Goal: Task Accomplishment & Management: Use online tool/utility

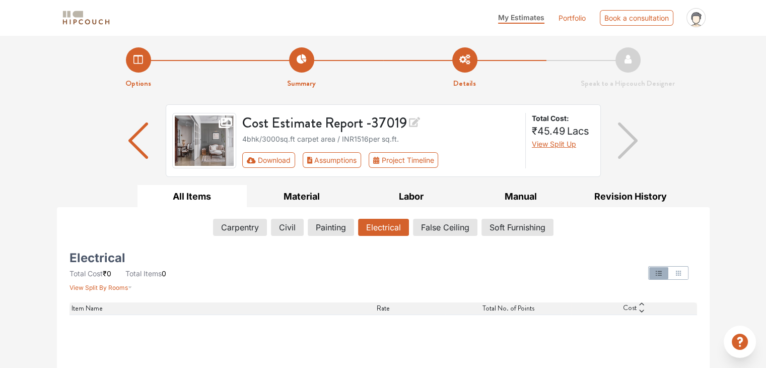
click at [137, 140] on img "button" at bounding box center [138, 140] width 20 height 36
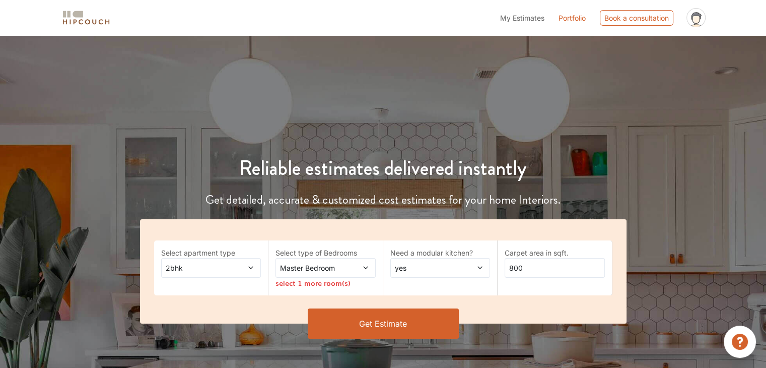
click at [367, 269] on icon at bounding box center [365, 267] width 7 height 7
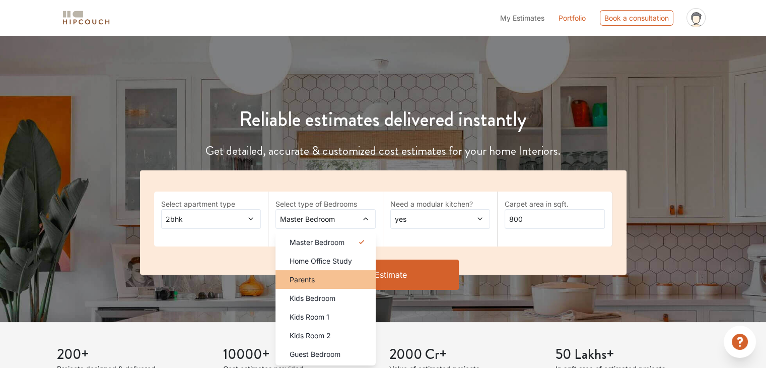
scroll to position [50, 0]
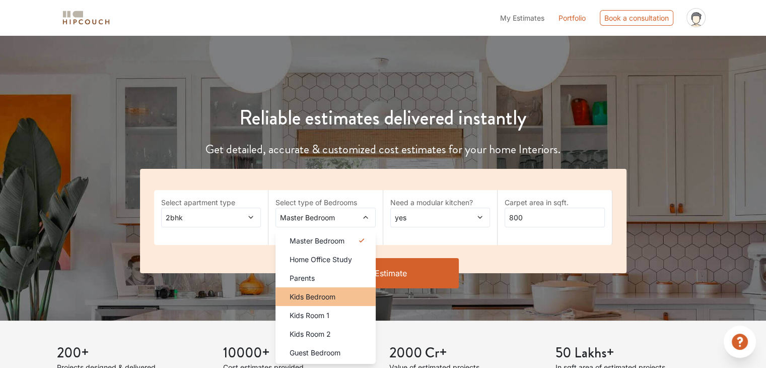
click at [345, 297] on div "Kids Bedroom" at bounding box center [329, 296] width 94 height 11
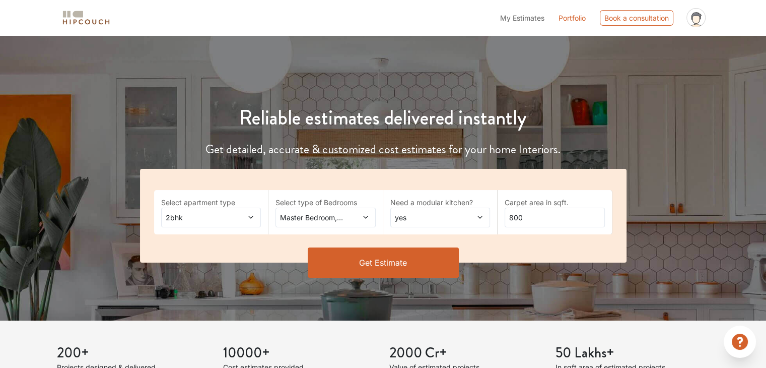
click at [372, 220] on div "Master Bedroom,Kids Bedroom" at bounding box center [325, 217] width 100 height 20
click at [256, 218] on div "2bhk" at bounding box center [211, 217] width 100 height 20
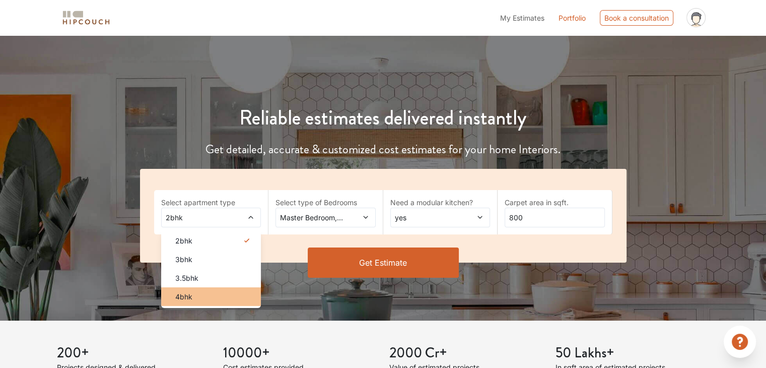
click at [207, 294] on div "4bhk" at bounding box center [214, 296] width 94 height 11
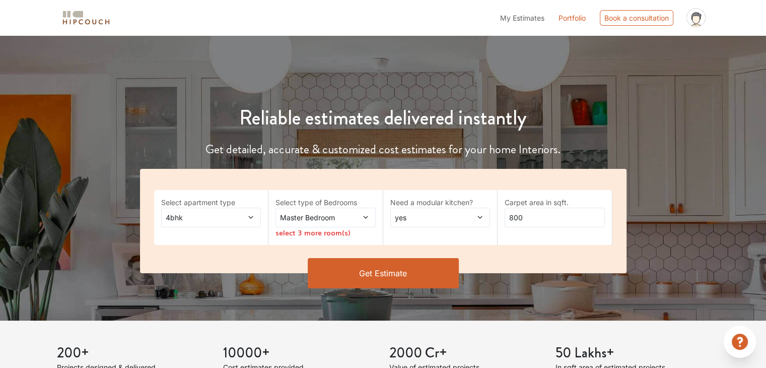
click at [363, 218] on icon at bounding box center [365, 217] width 7 height 7
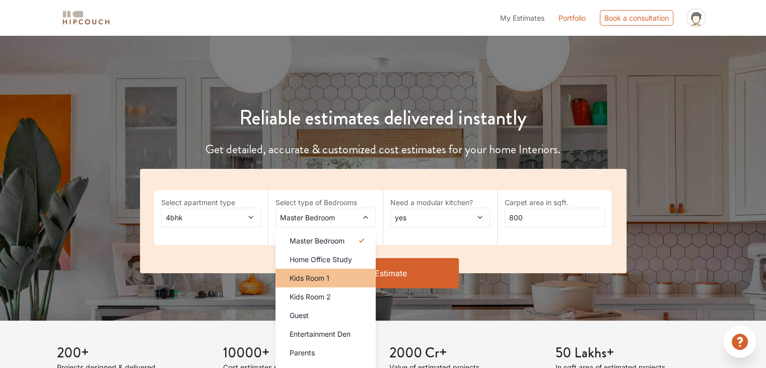
click at [339, 284] on li "Kids Room 1" at bounding box center [325, 277] width 100 height 19
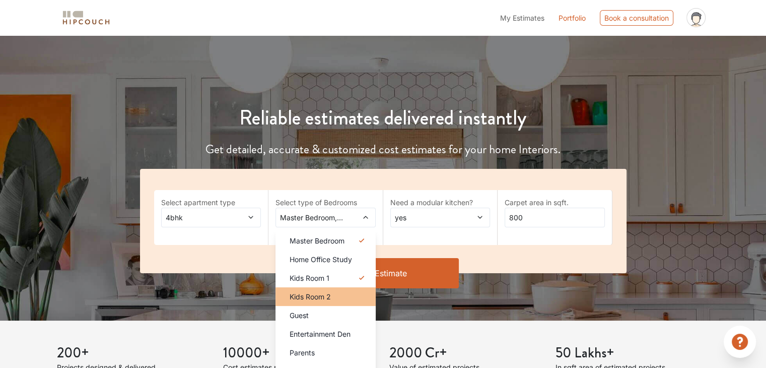
click at [335, 304] on li "Kids Room 2" at bounding box center [325, 296] width 100 height 19
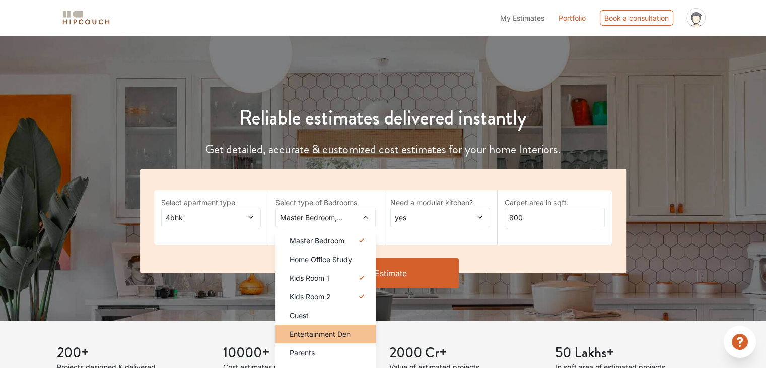
click at [328, 330] on span "Entertainment Den" at bounding box center [320, 333] width 61 height 11
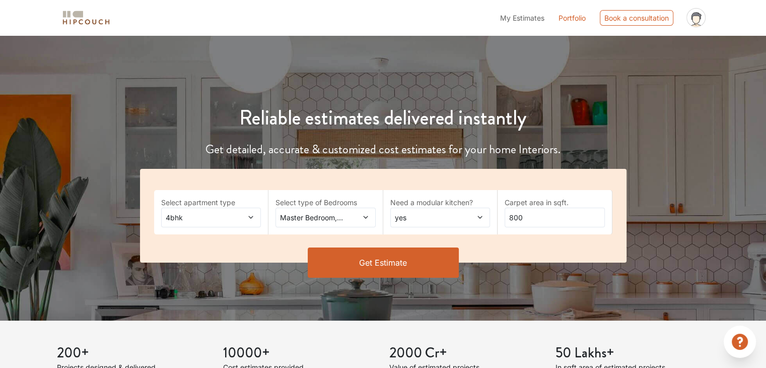
click at [478, 215] on icon at bounding box center [479, 217] width 7 height 7
click at [542, 217] on input "800" at bounding box center [555, 217] width 100 height 20
drag, startPoint x: 542, startPoint y: 217, endPoint x: 476, endPoint y: 221, distance: 65.6
click at [477, 221] on div "Select apartment type 4bhk Select type of Bedrooms Master Bedroom,Kids Room 1,K…" at bounding box center [383, 216] width 486 height 94
type input "3000"
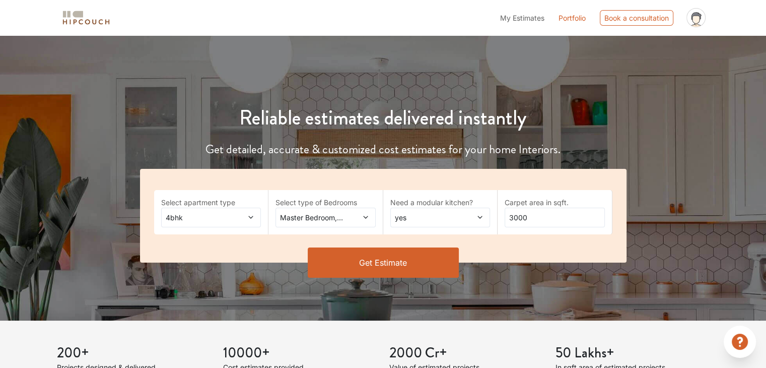
click at [408, 263] on button "Get Estimate" at bounding box center [383, 262] width 151 height 30
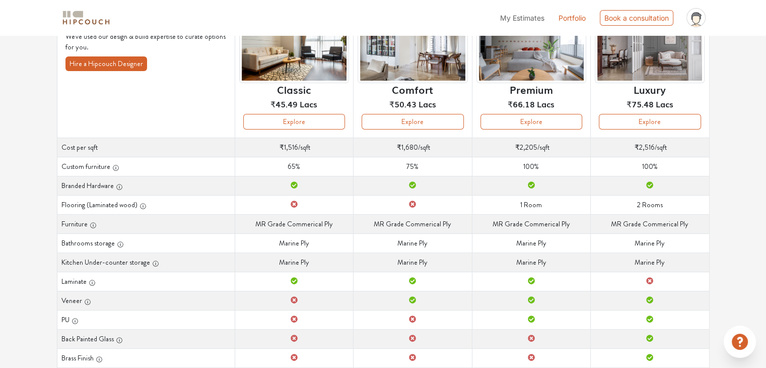
scroll to position [101, 0]
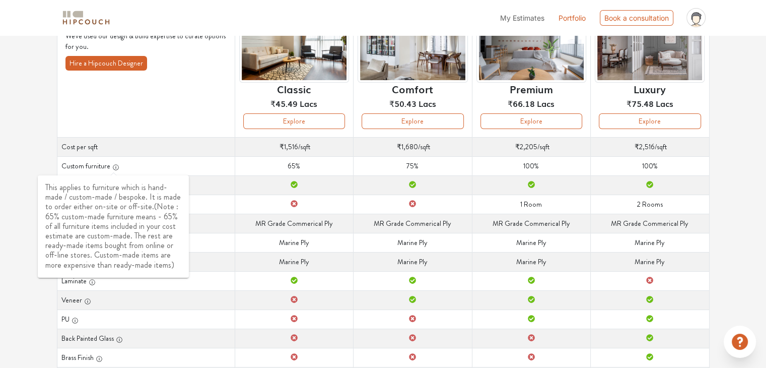
click at [116, 168] on icon "button" at bounding box center [115, 167] width 7 height 7
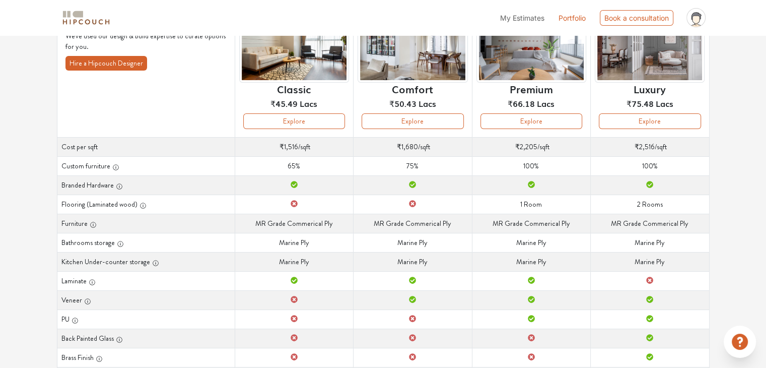
click at [99, 165] on th "Custom furniture" at bounding box center [146, 165] width 178 height 19
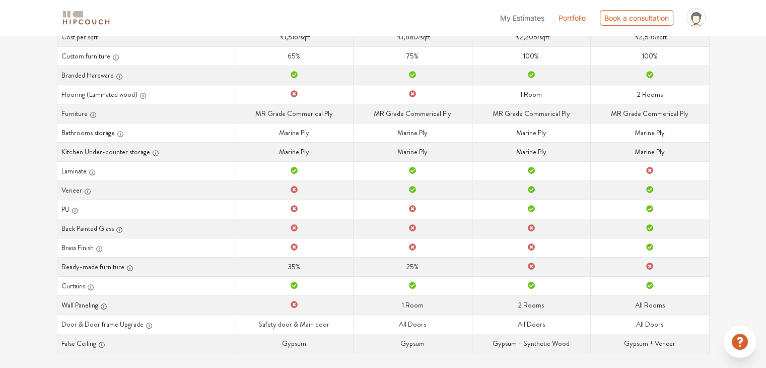
scroll to position [219, 0]
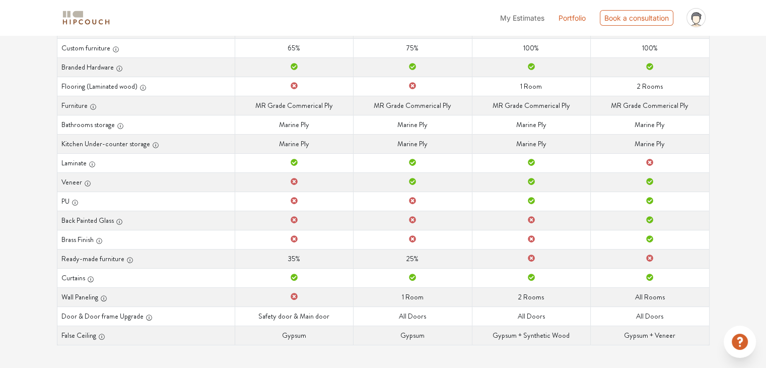
click at [294, 278] on icon at bounding box center [294, 276] width 7 height 7
click at [295, 297] on icon at bounding box center [294, 296] width 7 height 7
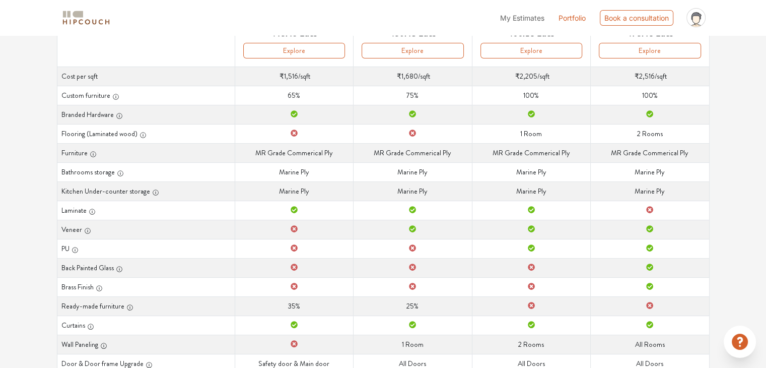
scroll to position [17, 0]
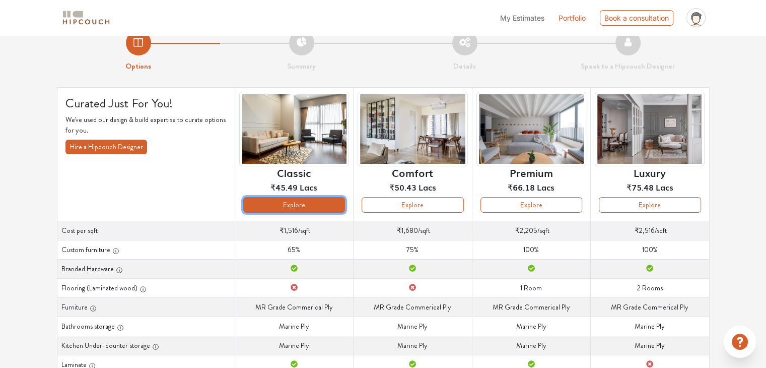
click at [314, 209] on button "Explore" at bounding box center [294, 205] width 102 height 16
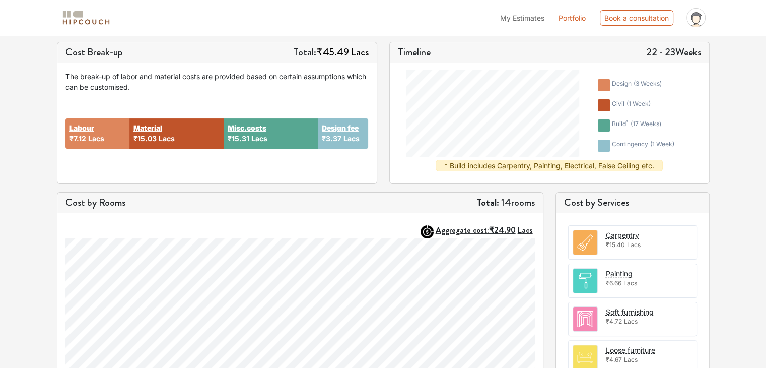
scroll to position [168, 0]
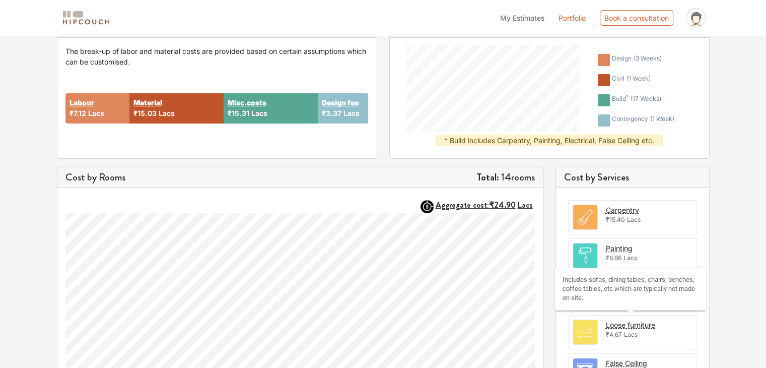
click at [624, 322] on div "Loose furniture" at bounding box center [630, 324] width 49 height 11
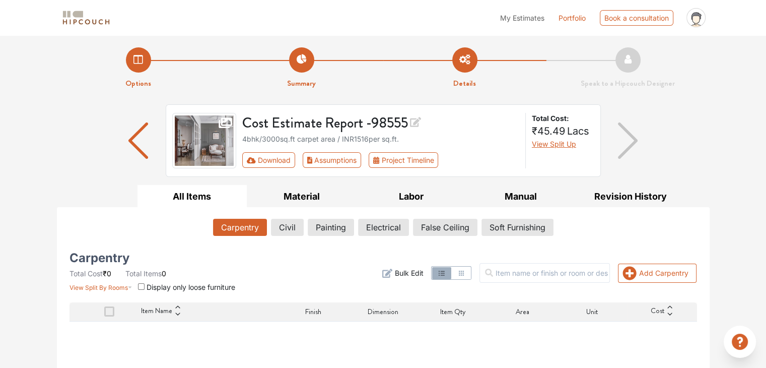
click at [111, 313] on span at bounding box center [109, 311] width 10 height 10
click at [104, 314] on input "checkbox" at bounding box center [104, 314] width 0 height 0
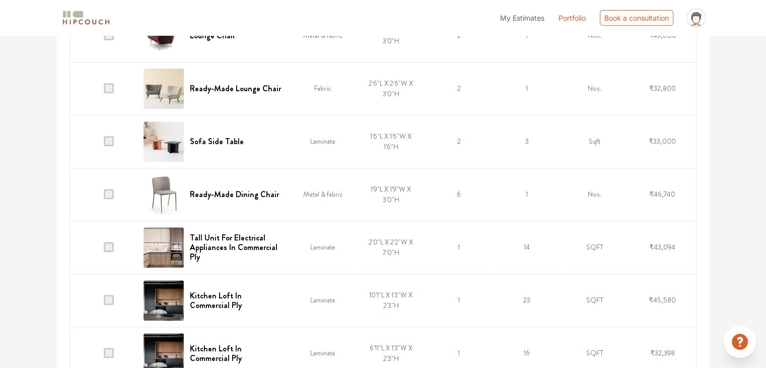
scroll to position [453, 0]
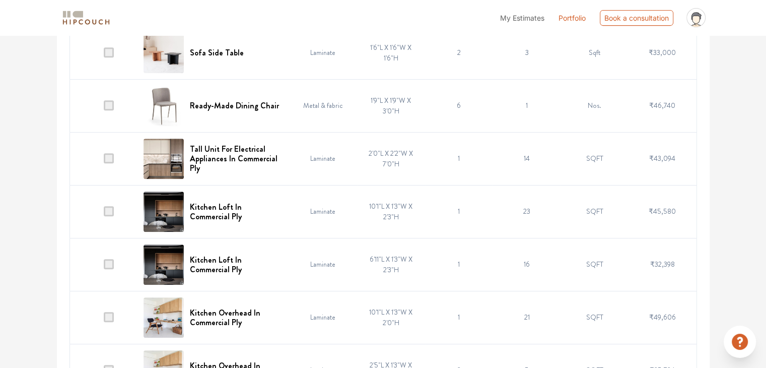
click at [112, 262] on span at bounding box center [109, 264] width 10 height 10
click at [104, 266] on input "checkbox" at bounding box center [104, 266] width 0 height 0
click at [112, 262] on span at bounding box center [109, 264] width 10 height 10
click at [104, 266] on input "checkbox" at bounding box center [104, 266] width 0 height 0
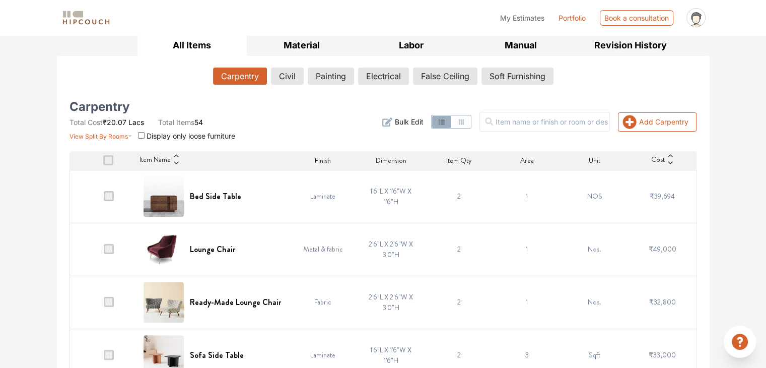
scroll to position [0, 0]
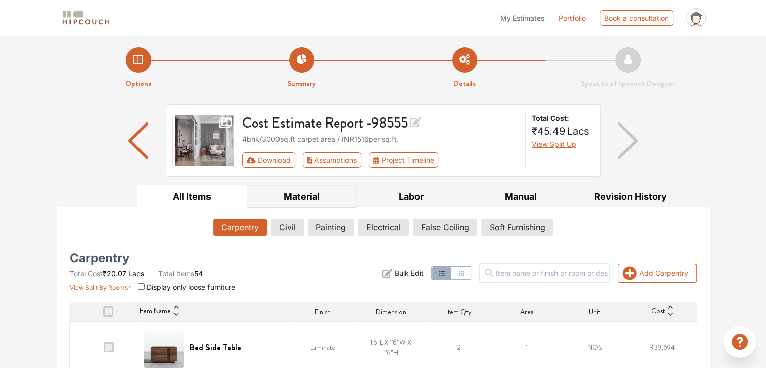
click at [302, 196] on button "Material" at bounding box center [302, 196] width 110 height 23
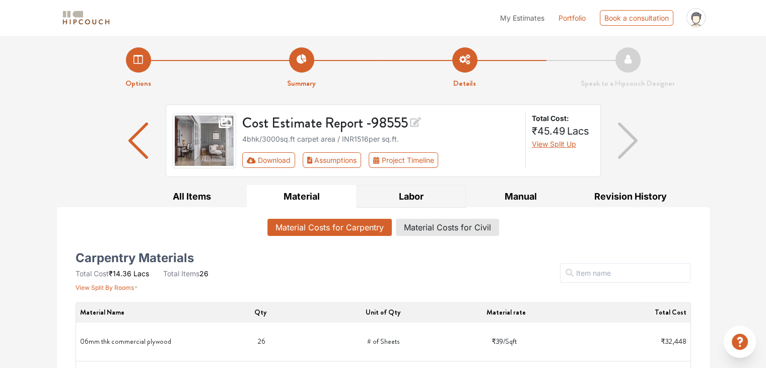
click at [423, 196] on button "Labor" at bounding box center [412, 196] width 110 height 23
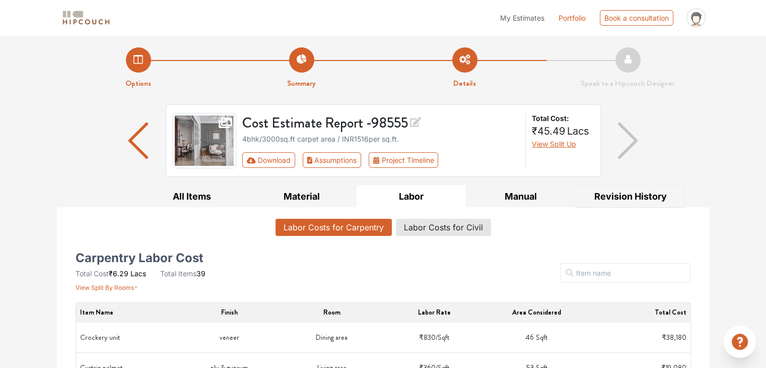
click at [638, 198] on button "Revision History" at bounding box center [631, 196] width 110 height 23
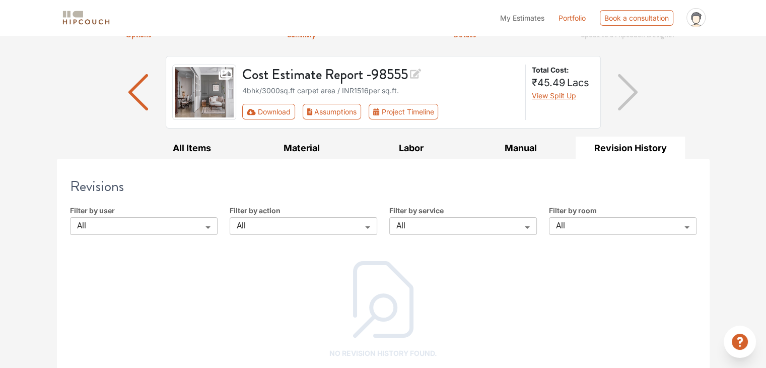
scroll to position [54, 0]
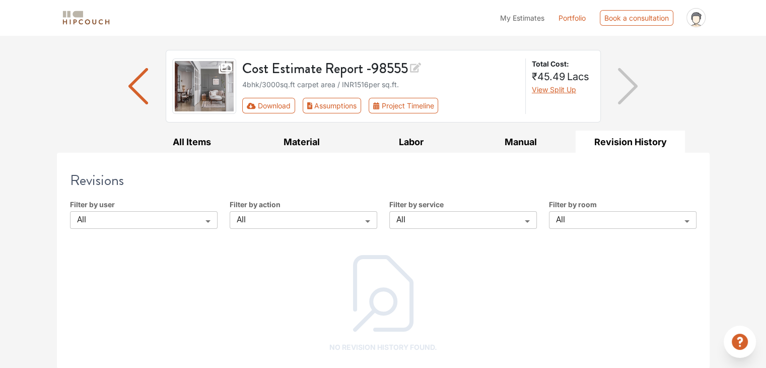
click at [209, 223] on body "My Estimates Portfolio Book a consultation profile pic Upload Boq Logout Option…" at bounding box center [383, 130] width 766 height 368
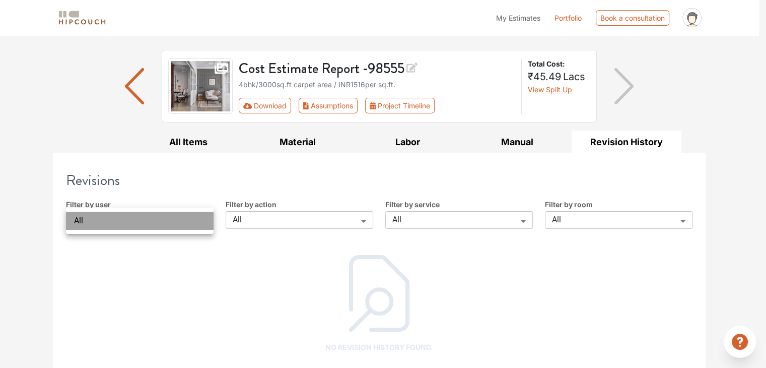
click at [206, 222] on li "All" at bounding box center [140, 221] width 148 height 18
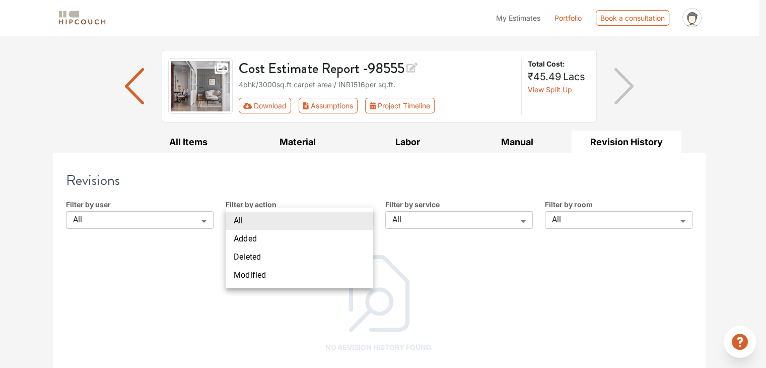
click at [366, 222] on body "My Estimates Portfolio Book a consultation profile pic Upload Boq Logout Option…" at bounding box center [383, 130] width 766 height 368
click at [366, 222] on li "All" at bounding box center [300, 221] width 148 height 18
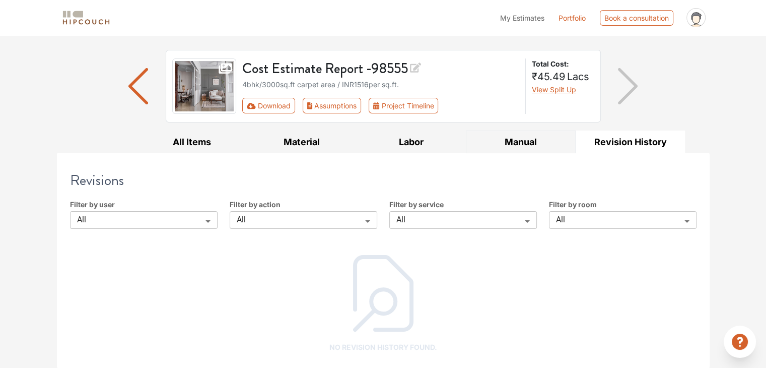
click at [519, 144] on button "Manual" at bounding box center [521, 141] width 110 height 23
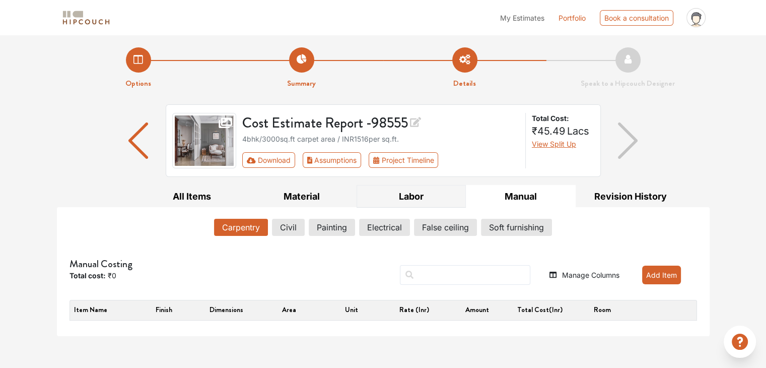
click at [426, 197] on button "Labor" at bounding box center [412, 196] width 110 height 23
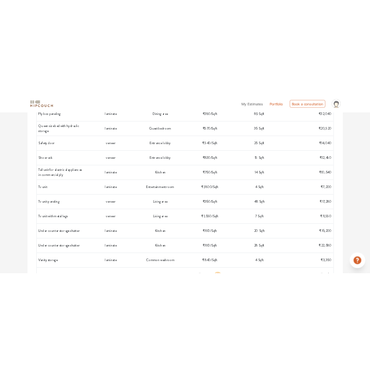
scroll to position [1148, 0]
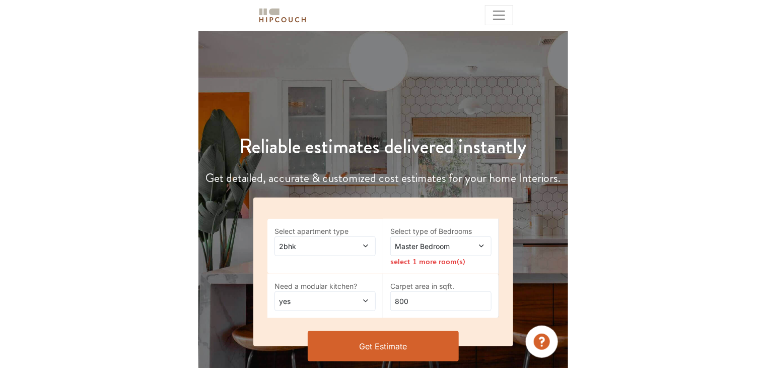
scroll to position [22, 0]
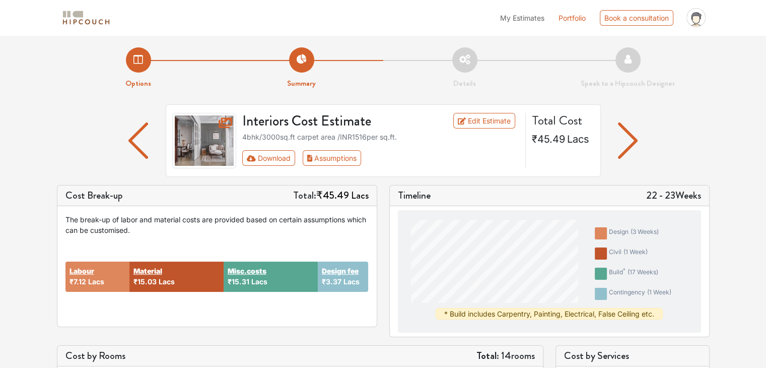
click at [468, 64] on li "Details" at bounding box center [464, 68] width 163 height 42
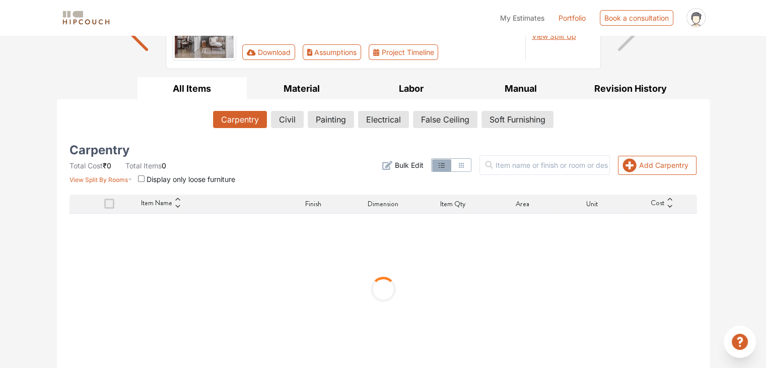
scroll to position [112, 0]
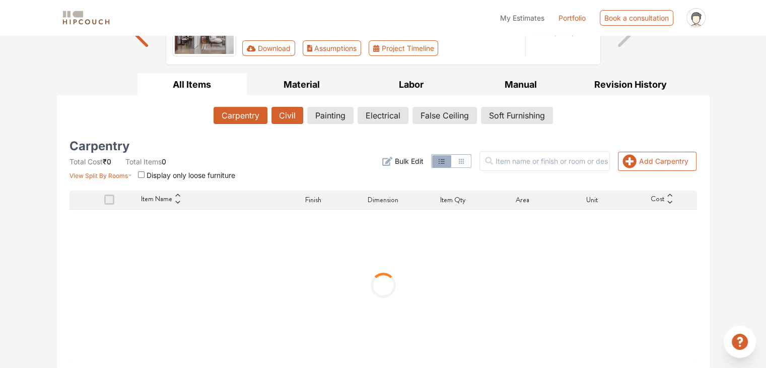
click at [294, 114] on button "Civil" at bounding box center [287, 115] width 32 height 17
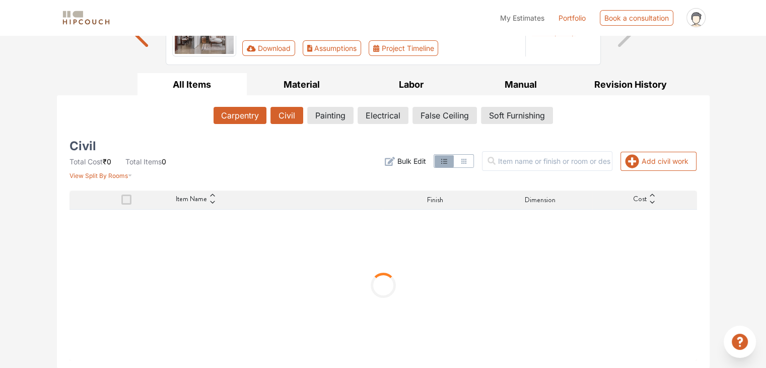
click at [248, 114] on button "Carpentry" at bounding box center [240, 115] width 53 height 17
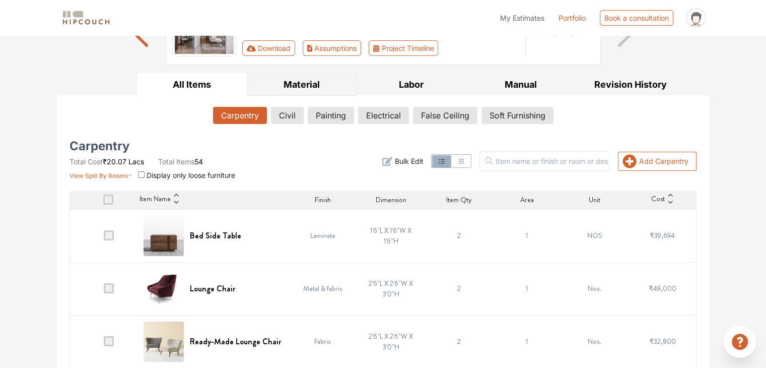
click at [310, 85] on button "Material" at bounding box center [302, 84] width 110 height 23
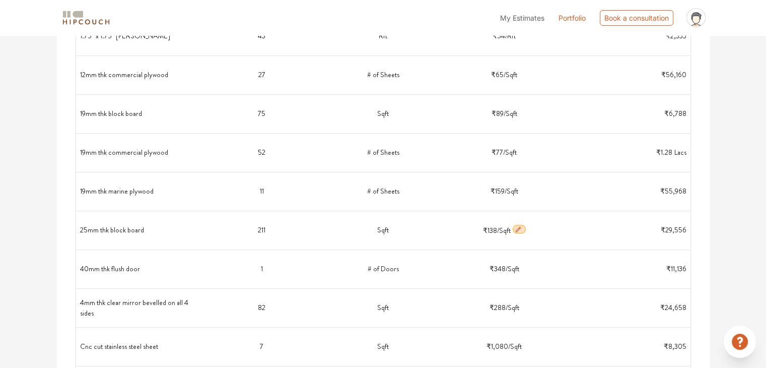
scroll to position [170, 0]
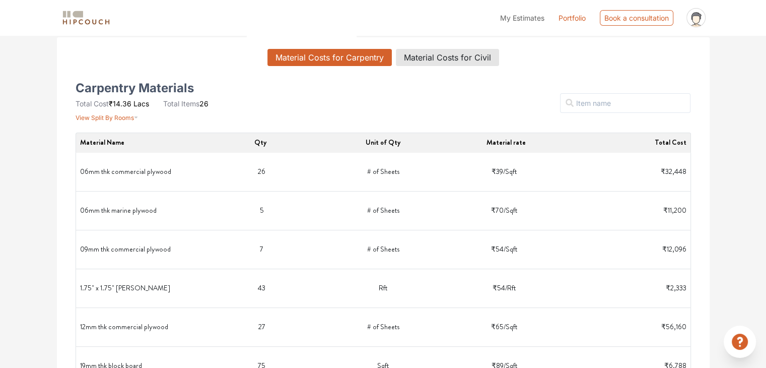
click at [531, 19] on span "My Estimates" at bounding box center [522, 18] width 44 height 9
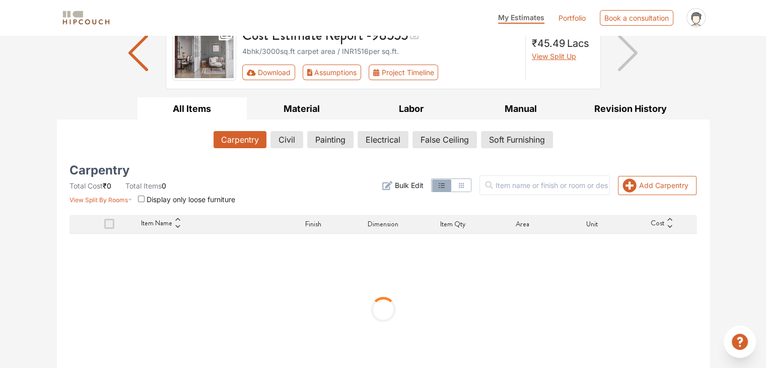
scroll to position [112, 0]
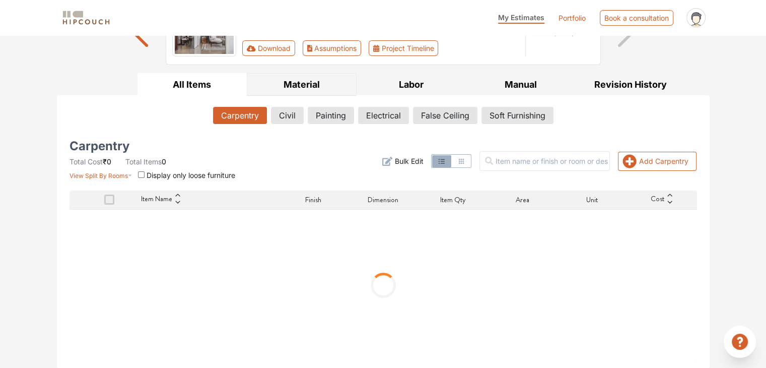
click at [310, 80] on button "Material" at bounding box center [302, 84] width 110 height 23
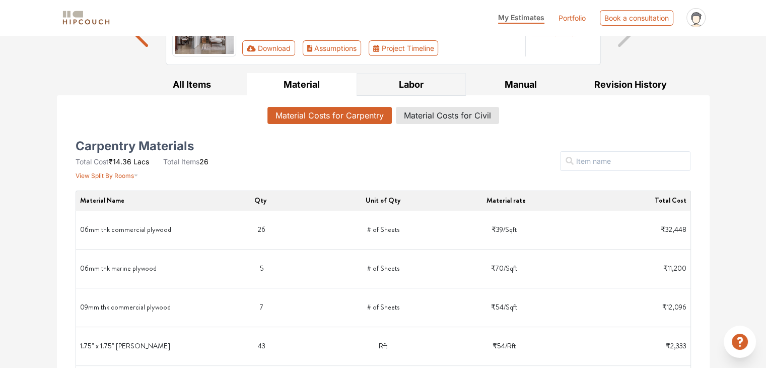
click at [410, 85] on button "Labor" at bounding box center [412, 84] width 110 height 23
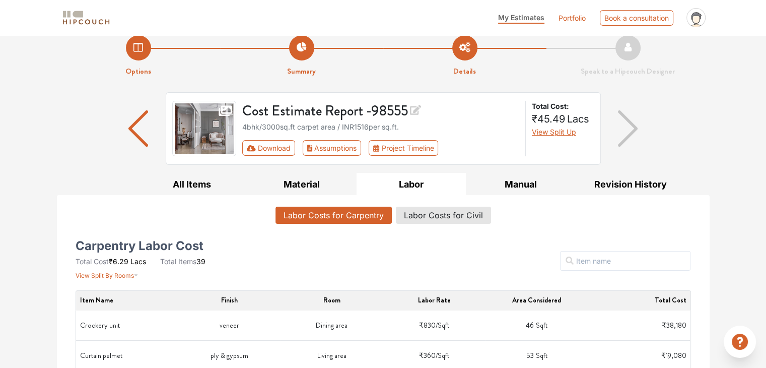
scroll to position [0, 0]
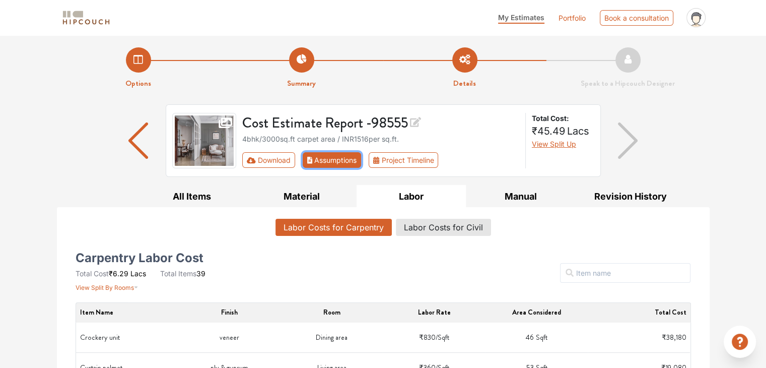
click at [338, 160] on button "Assumptions" at bounding box center [332, 160] width 59 height 16
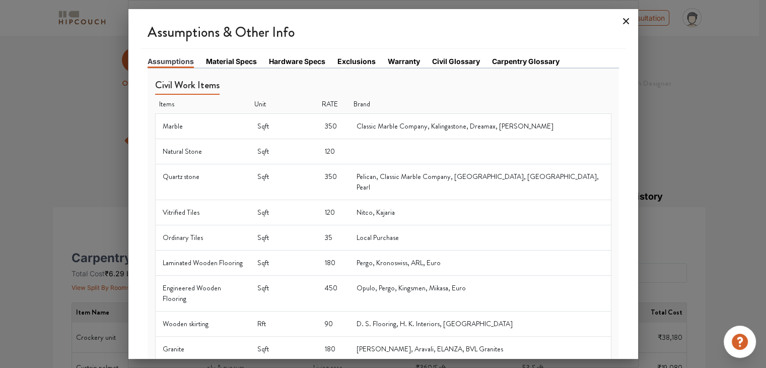
click at [631, 21] on icon at bounding box center [626, 21] width 16 height 16
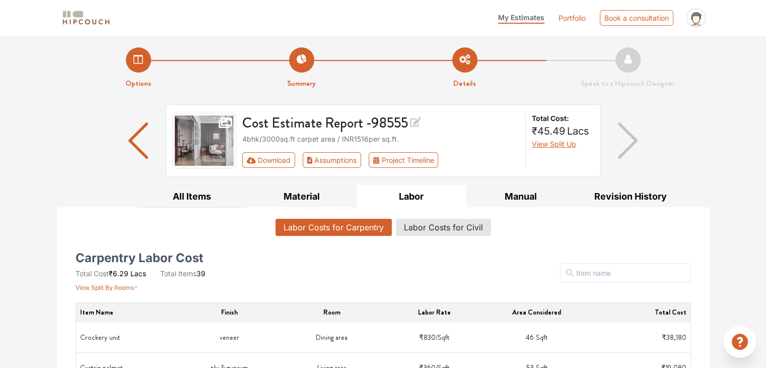
click at [187, 199] on button "All Items" at bounding box center [192, 196] width 110 height 23
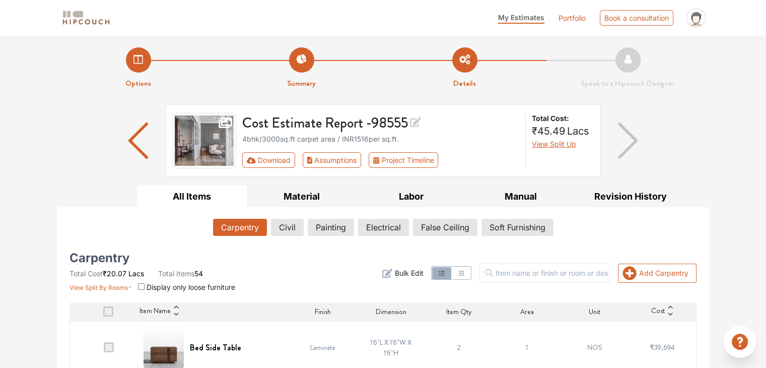
click at [295, 65] on li "Summary" at bounding box center [301, 68] width 163 height 42
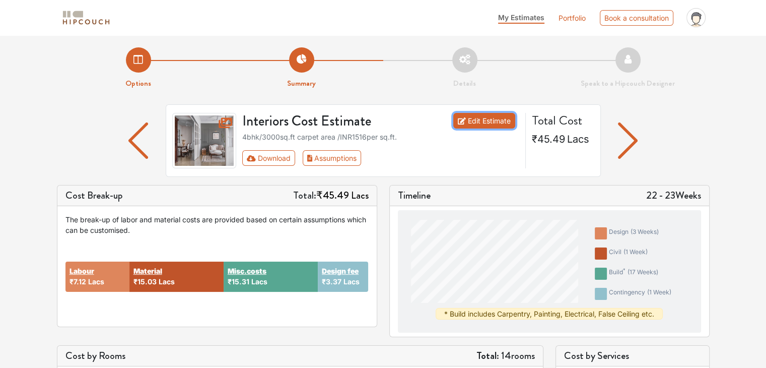
click at [485, 124] on link "Edit Estimate" at bounding box center [484, 121] width 62 height 16
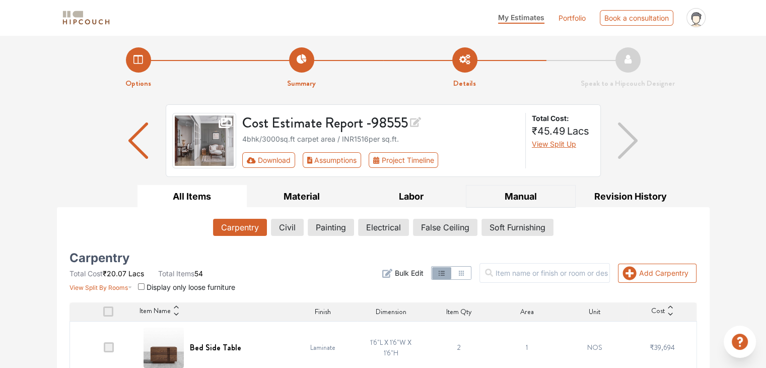
click at [528, 193] on button "Manual" at bounding box center [521, 196] width 110 height 23
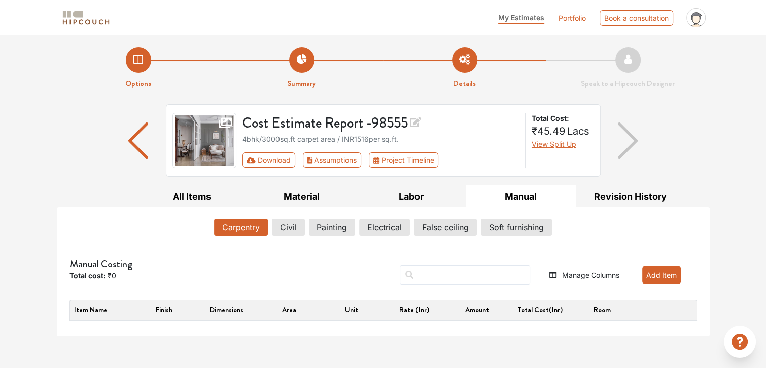
drag, startPoint x: 724, startPoint y: 273, endPoint x: 713, endPoint y: 266, distance: 13.6
click at [720, 272] on div "Options Summary Details Speak to a Hipcouch Designer Cost Estimate Report - 985…" at bounding box center [383, 185] width 766 height 301
click at [198, 198] on button "All Items" at bounding box center [192, 196] width 110 height 23
